Goal: Complete application form: Complete application form

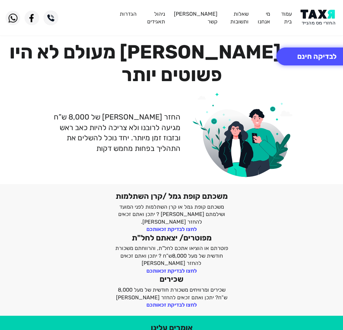
click at [311, 21] on img at bounding box center [318, 18] width 37 height 16
click at [308, 63] on button "לבדיקה חינם" at bounding box center [316, 57] width 81 height 18
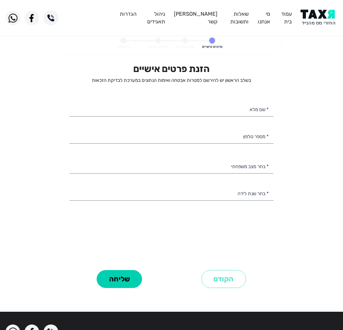
select select
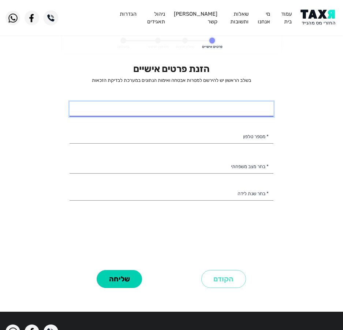
click at [225, 109] on input "* שם מלא" at bounding box center [172, 109] width 204 height 15
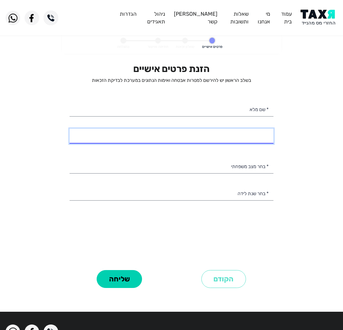
click at [195, 142] on input "* מספר טלפון" at bounding box center [172, 136] width 204 height 15
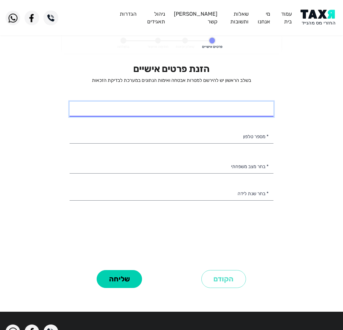
click at [210, 102] on input "* שם מלא" at bounding box center [172, 109] width 204 height 15
type input "[PERSON_NAME]"
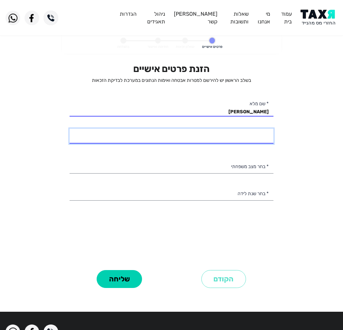
click at [213, 133] on input "* מספר טלפון" at bounding box center [172, 136] width 204 height 15
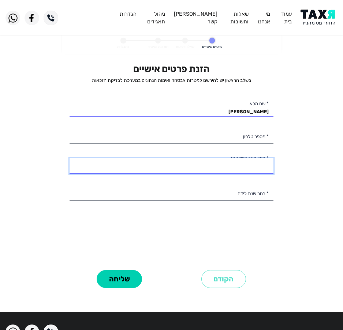
click at [208, 165] on select "רווק/ה נשוי/[PERSON_NAME]/ה אלמן/נה" at bounding box center [172, 165] width 204 height 15
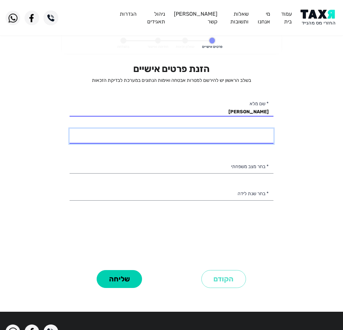
click at [226, 143] on input "* מספר טלפון" at bounding box center [172, 136] width 204 height 15
type input "052-3264703"
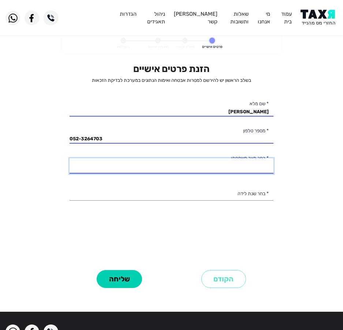
click at [220, 163] on select "רווק/ה נשוי/אה גרוש/ה אלמן/נה" at bounding box center [172, 165] width 204 height 15
select select "1: Single"
click at [70, 158] on select "רווק/ה נשוי/אה גרוש/ה אלמן/נה" at bounding box center [172, 165] width 204 height 15
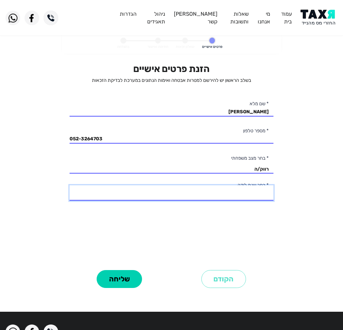
click at [195, 192] on select "2003 2002 2001 2000 1999 1998 1997 1996 1995 1994 1993 1992 1991 1990 1989 1988…" at bounding box center [172, 192] width 204 height 15
select select "3: 2001"
click at [70, 185] on select "2003 2002 2001 2000 1999 1998 1997 1996 1995 1994 1993 1992 1991 1990 1989 1988…" at bounding box center [172, 192] width 204 height 15
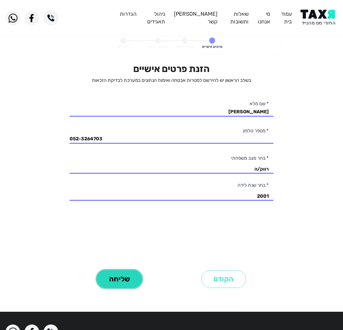
click at [109, 281] on button "שליחה" at bounding box center [119, 279] width 45 height 18
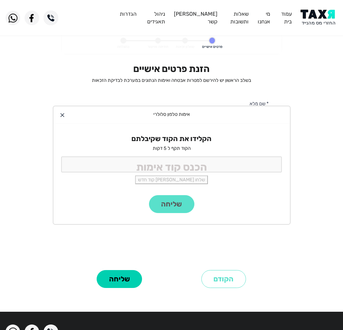
click at [56, 158] on div "הקלידו את הקוד שקיבלתם הקוד תקף ל 5 דקות שלחו לי קוד חדש" at bounding box center [171, 160] width 236 height 72
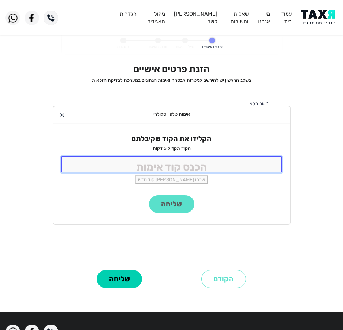
click at [104, 160] on input "tel" at bounding box center [171, 165] width 221 height 16
type input "9988"
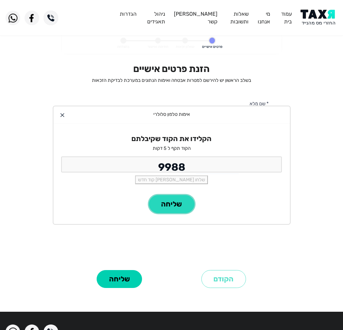
click at [172, 203] on button "שליחה" at bounding box center [171, 204] width 45 height 18
